Goal: Check status: Check status

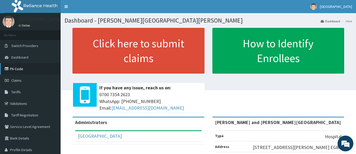
click at [16, 71] on link "PA Code" at bounding box center [30, 69] width 61 height 12
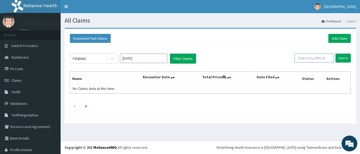
click at [294, 58] on input "text" at bounding box center [313, 58] width 39 height 9
paste input "TIB/10031/A"
type input "TIB/10031/A"
click at [339, 57] on input "Search" at bounding box center [342, 58] width 15 height 9
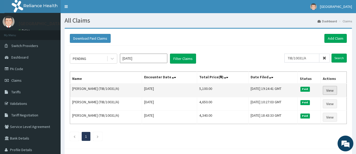
click at [333, 90] on link "View" at bounding box center [330, 90] width 14 height 9
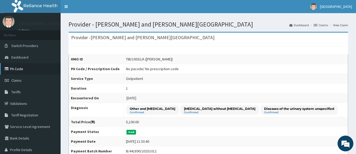
click at [19, 68] on link "PA Code" at bounding box center [30, 69] width 61 height 12
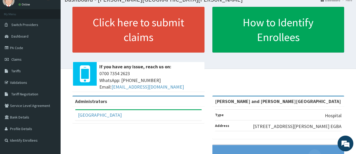
scroll to position [32, 0]
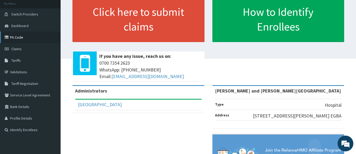
click at [12, 36] on link "PA Code" at bounding box center [30, 38] width 61 height 12
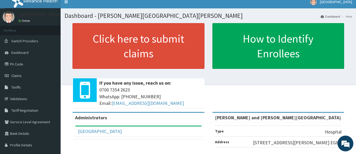
scroll to position [1, 0]
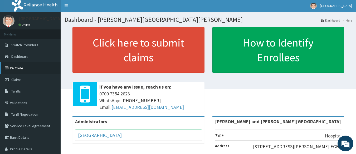
click at [20, 68] on link "PA Code" at bounding box center [30, 68] width 61 height 12
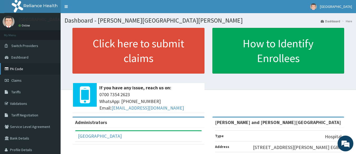
click at [15, 69] on link "PA Code" at bounding box center [30, 69] width 61 height 12
